Goal: Navigation & Orientation: Find specific page/section

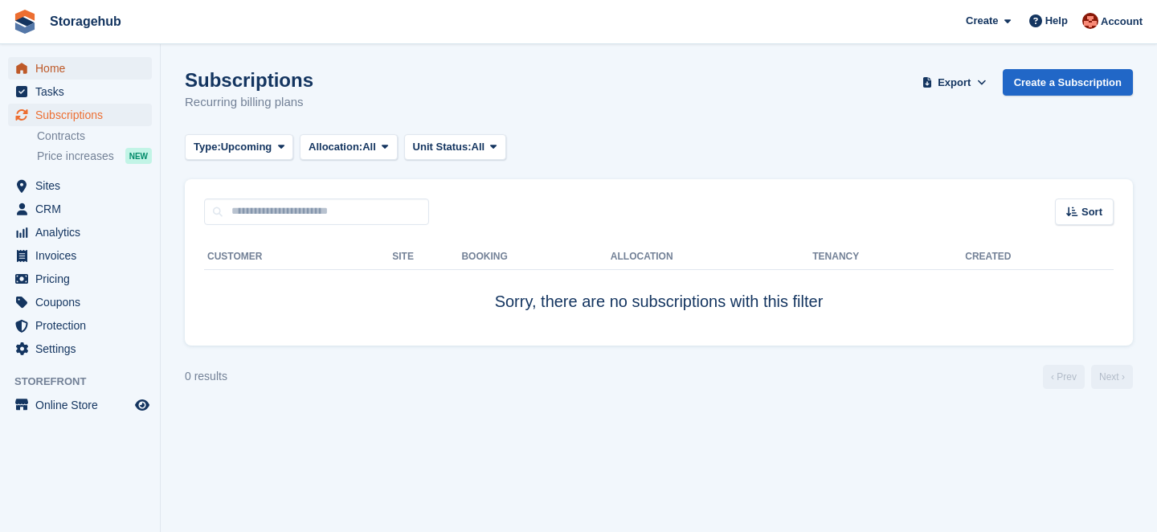
click at [57, 71] on span "Home" at bounding box center [83, 68] width 96 height 23
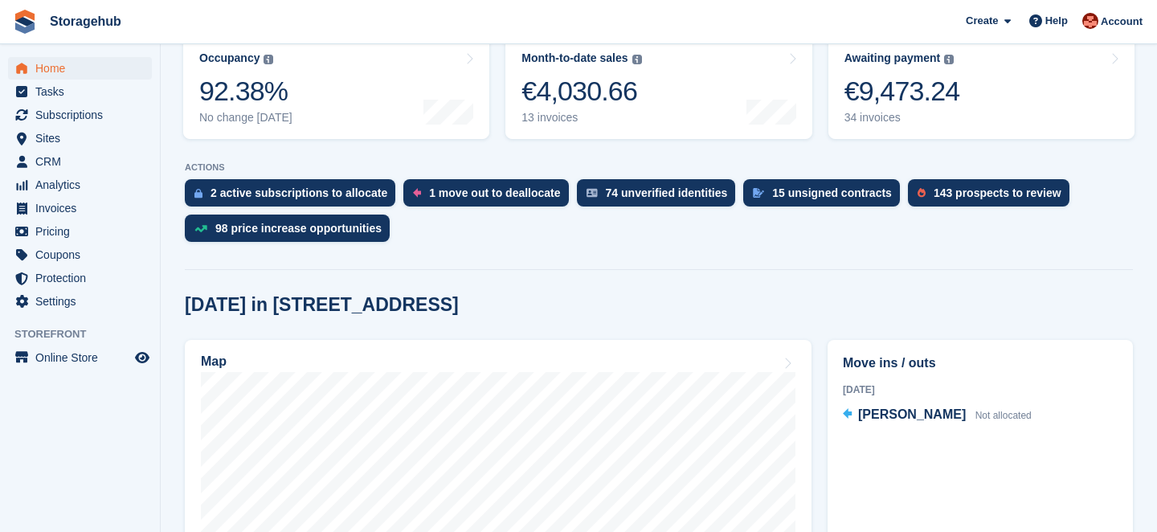
scroll to position [439, 0]
